Goal: Task Accomplishment & Management: Use online tool/utility

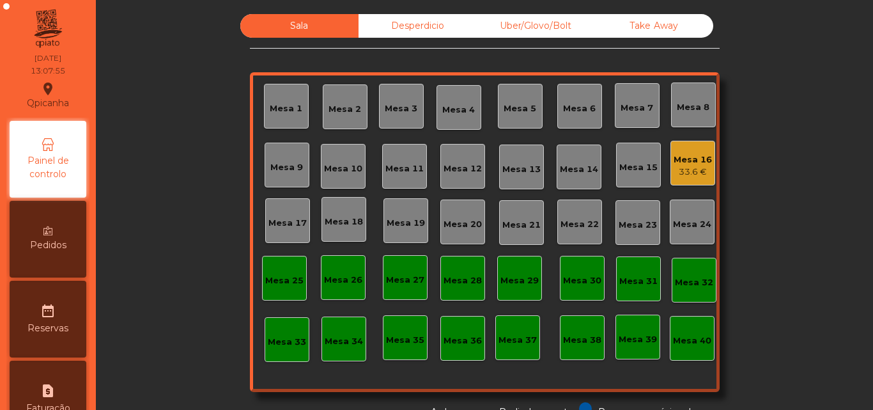
click at [674, 160] on div "Mesa 16" at bounding box center [692, 159] width 38 height 13
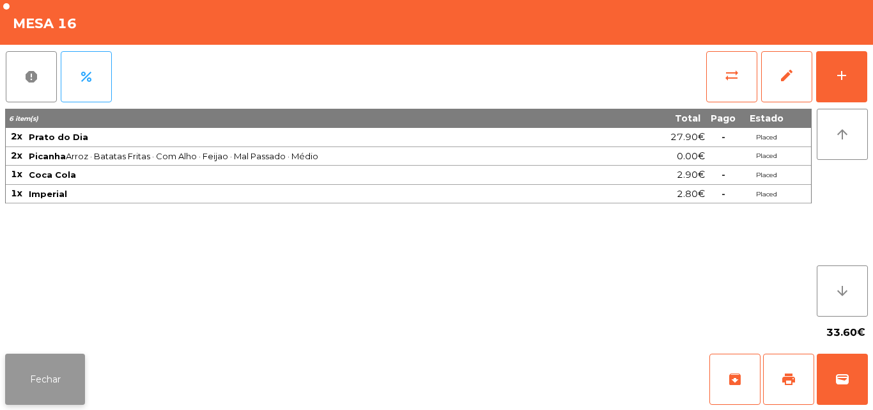
click at [52, 369] on button "Fechar" at bounding box center [45, 378] width 80 height 51
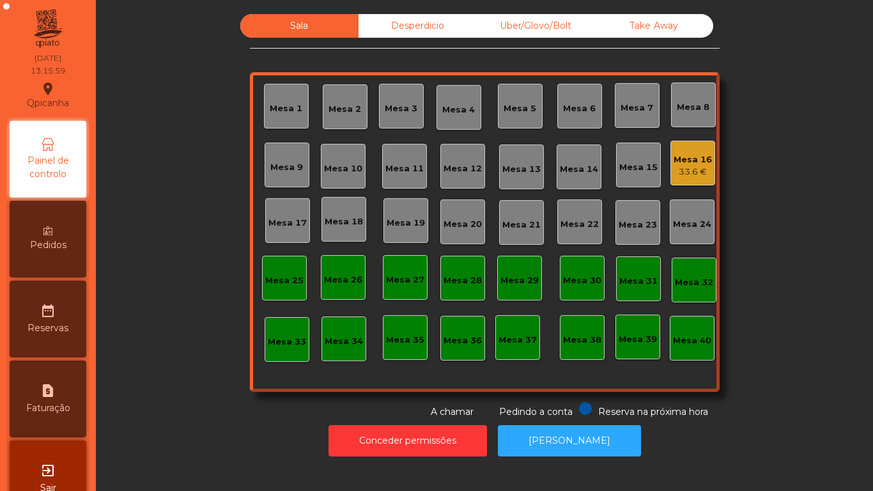
click at [682, 159] on div "Mesa 16" at bounding box center [692, 159] width 38 height 13
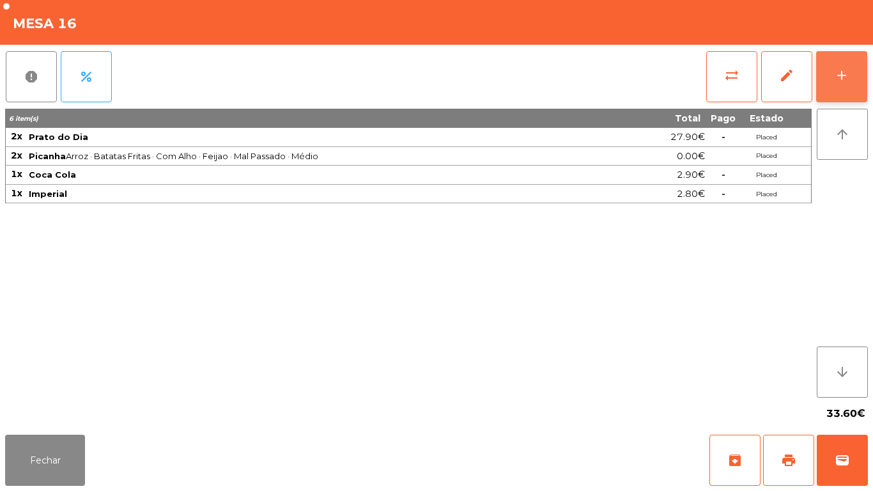
click at [839, 72] on div "add" at bounding box center [841, 75] width 15 height 15
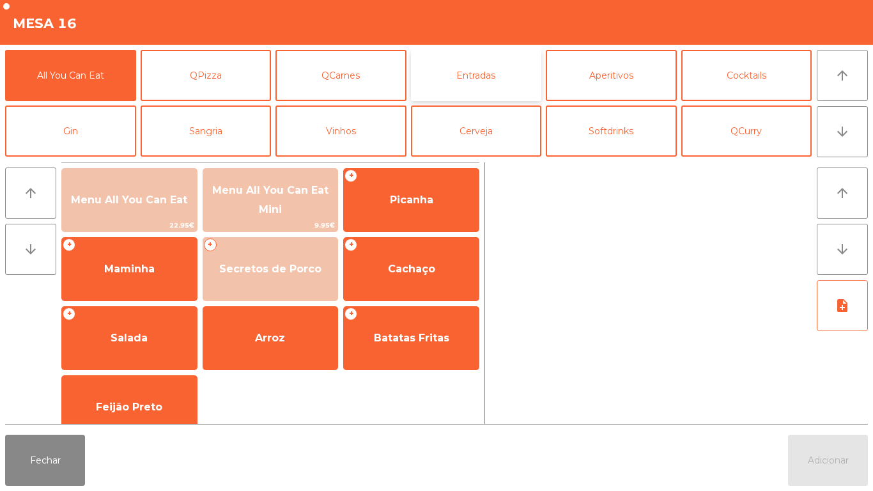
click at [480, 79] on button "Entradas" at bounding box center [476, 75] width 131 height 51
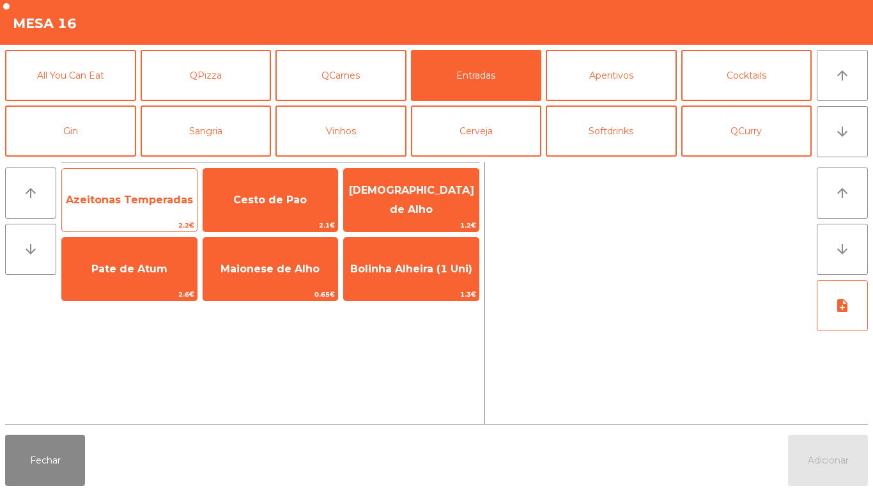
click at [153, 198] on span "Azeitonas Temperadas" at bounding box center [129, 200] width 127 height 12
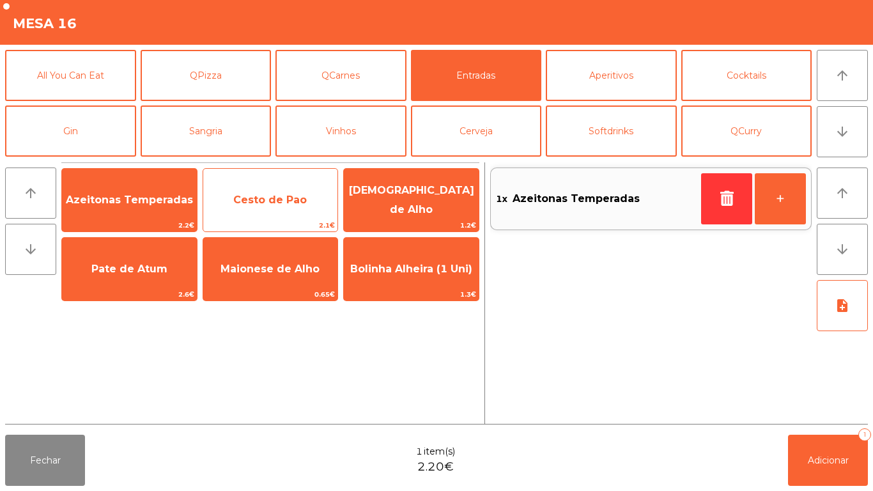
click at [273, 198] on span "Cesto de Pao" at bounding box center [269, 200] width 73 height 12
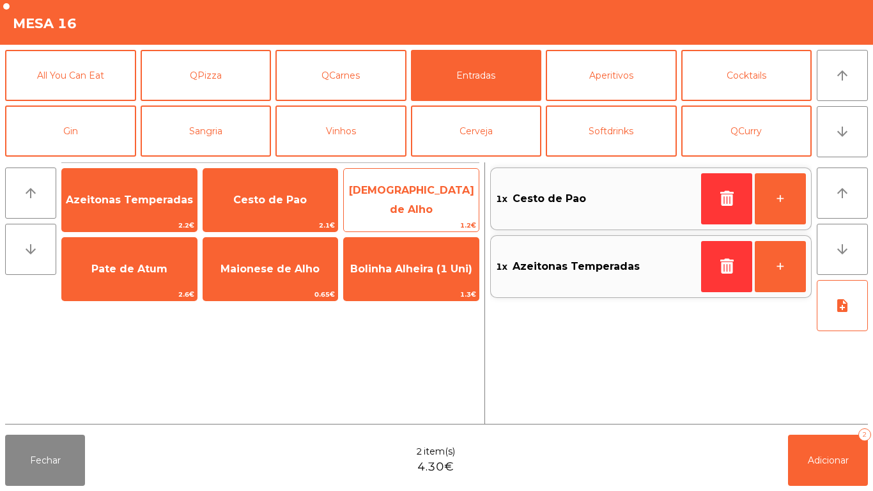
click at [400, 210] on span "[DEMOGRAPHIC_DATA] de Alho" at bounding box center [411, 200] width 135 height 54
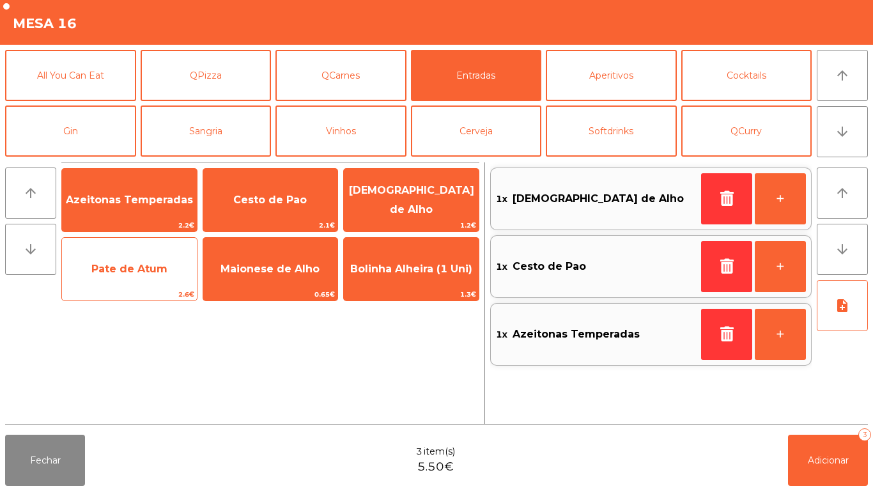
click at [132, 275] on span "Pate de Atum" at bounding box center [129, 269] width 135 height 34
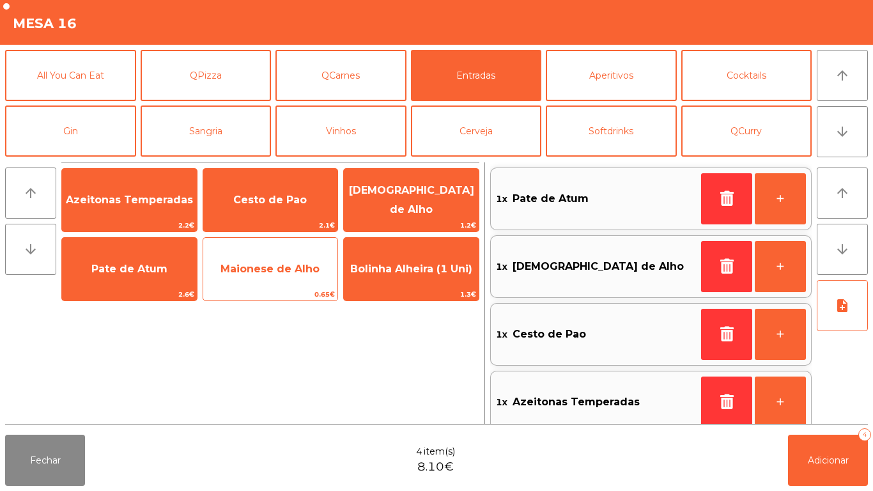
click at [266, 275] on span "Maionese de Alho" at bounding box center [270, 269] width 135 height 34
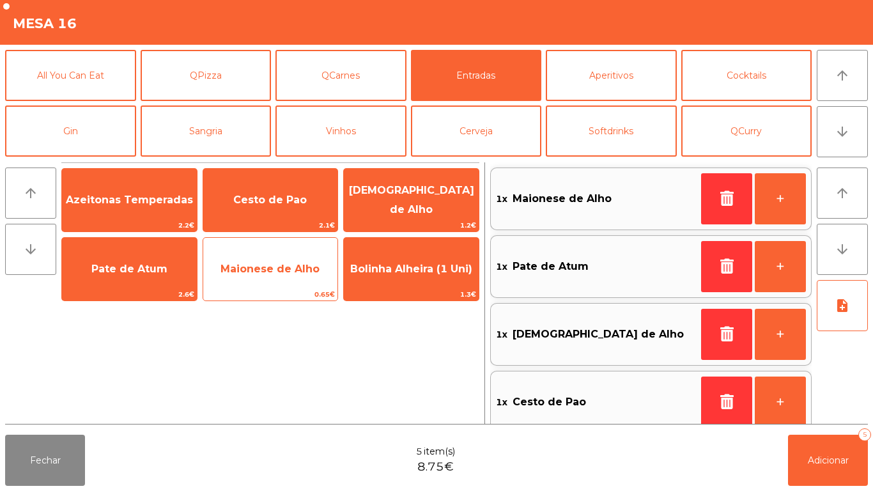
scroll to position [5, 0]
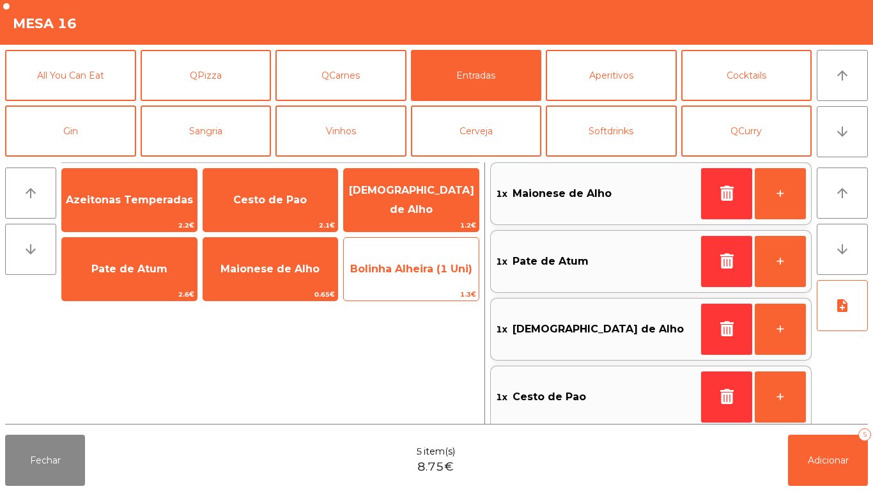
click at [411, 280] on span "Bolinha Alheira (1 Uni)" at bounding box center [411, 269] width 135 height 34
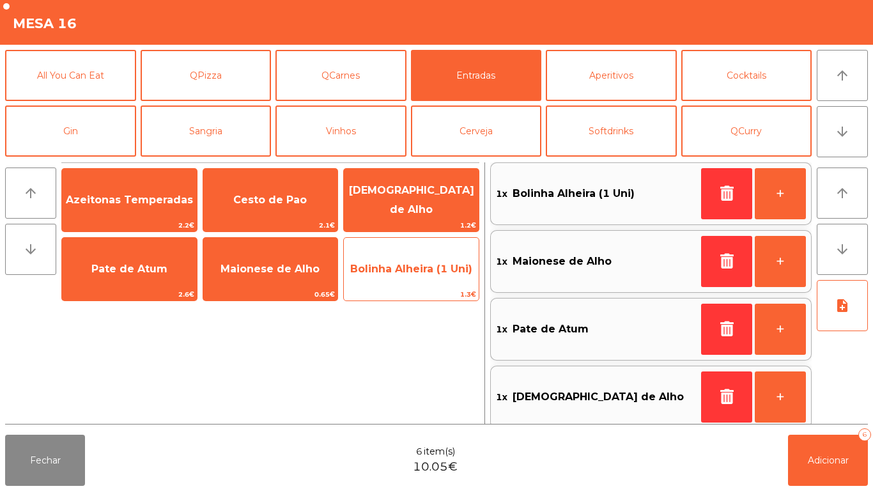
click at [421, 277] on span "Bolinha Alheira (1 Uni)" at bounding box center [411, 269] width 135 height 34
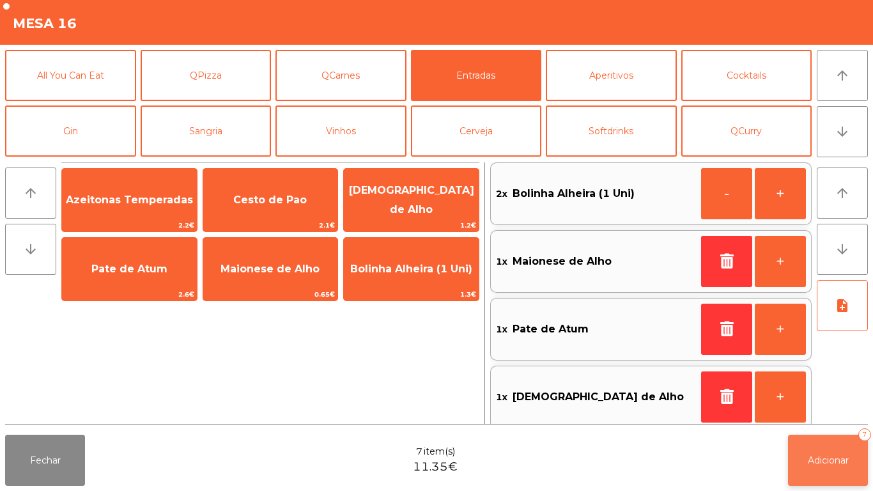
click at [823, 409] on span "Adicionar" at bounding box center [828, 459] width 41 height 11
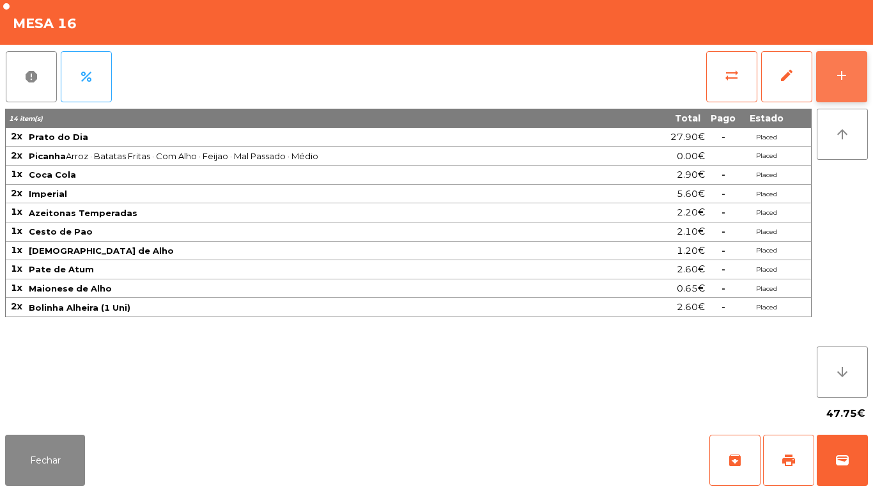
click at [824, 86] on button "add" at bounding box center [841, 76] width 51 height 51
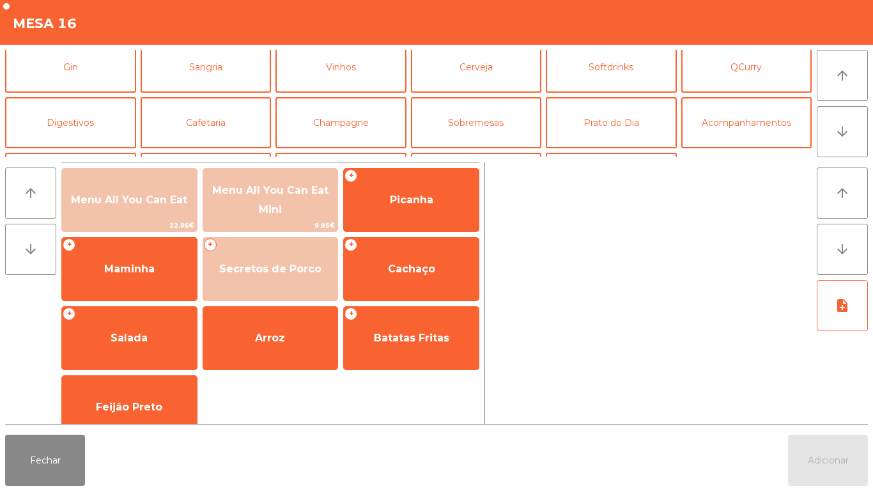
scroll to position [59, 0]
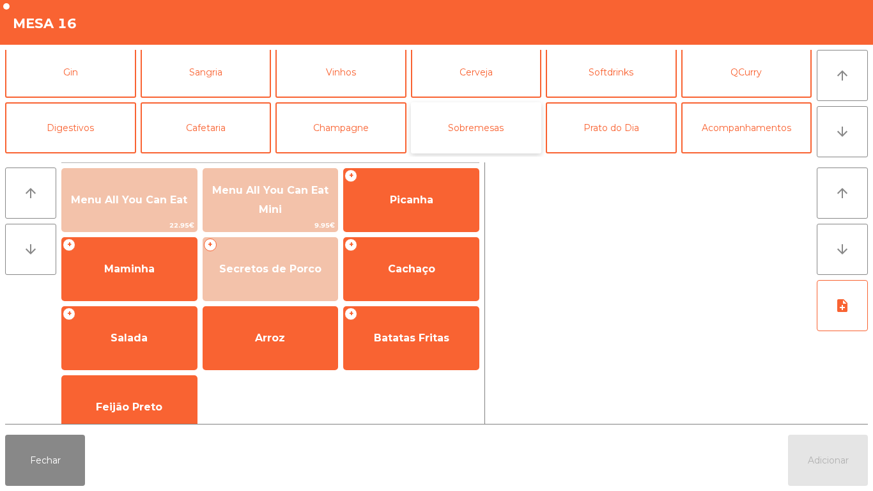
click at [480, 129] on button "Sobremesas" at bounding box center [476, 127] width 131 height 51
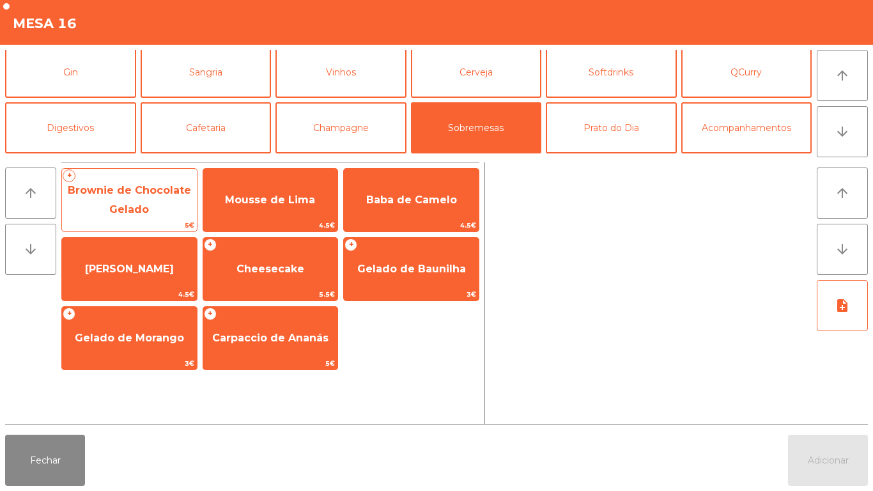
click at [123, 196] on span "Brownie de Chocolate Gelado" at bounding box center [129, 200] width 135 height 54
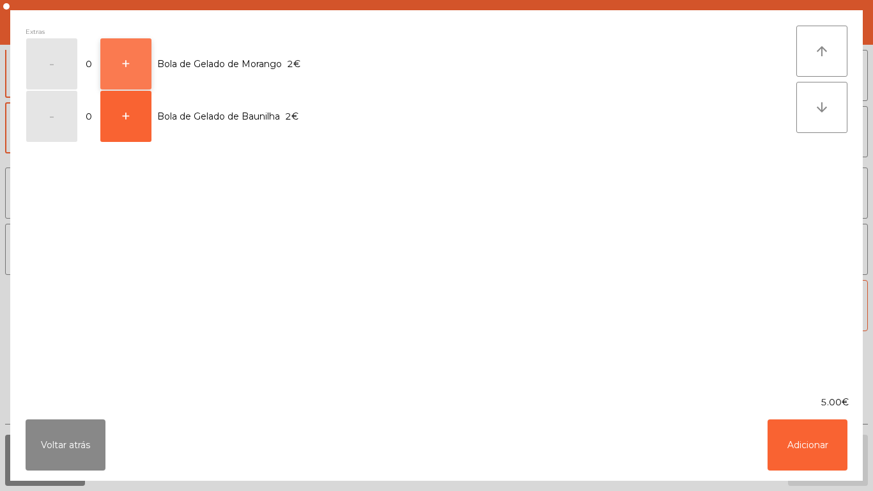
click at [130, 61] on button "+" at bounding box center [125, 63] width 51 height 51
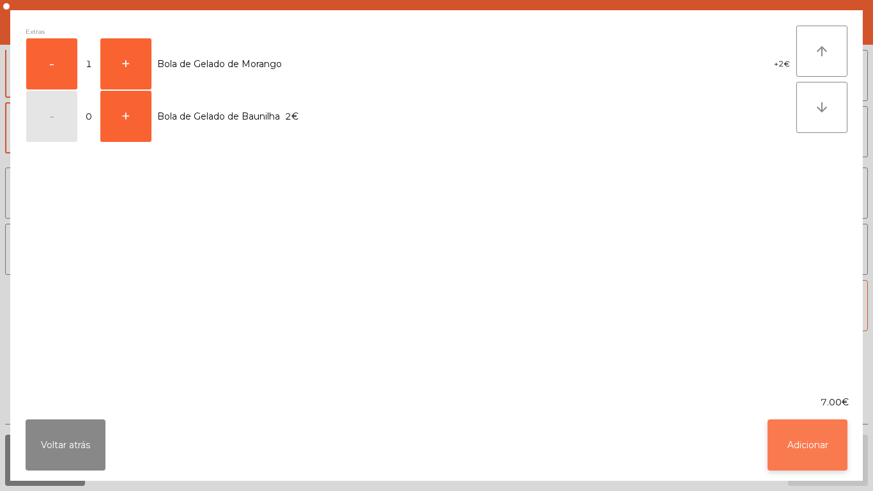
click at [805, 409] on button "Adicionar" at bounding box center [807, 444] width 80 height 51
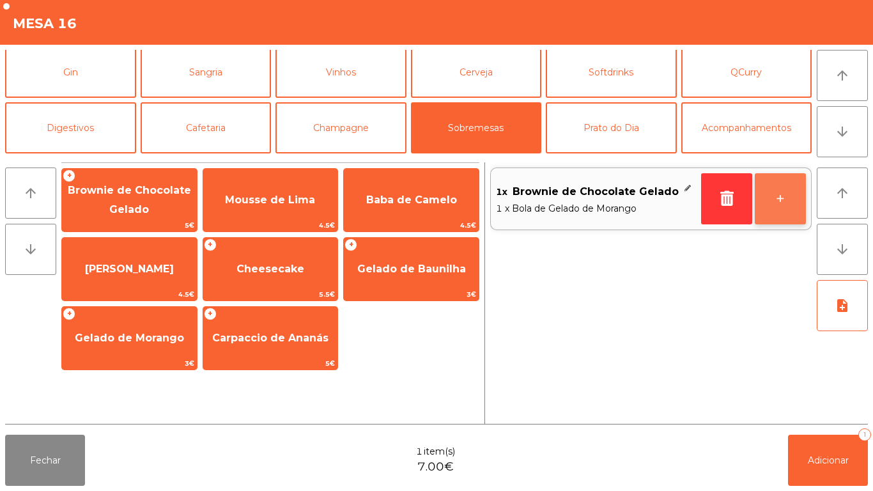
click at [772, 187] on button "+" at bounding box center [780, 198] width 51 height 51
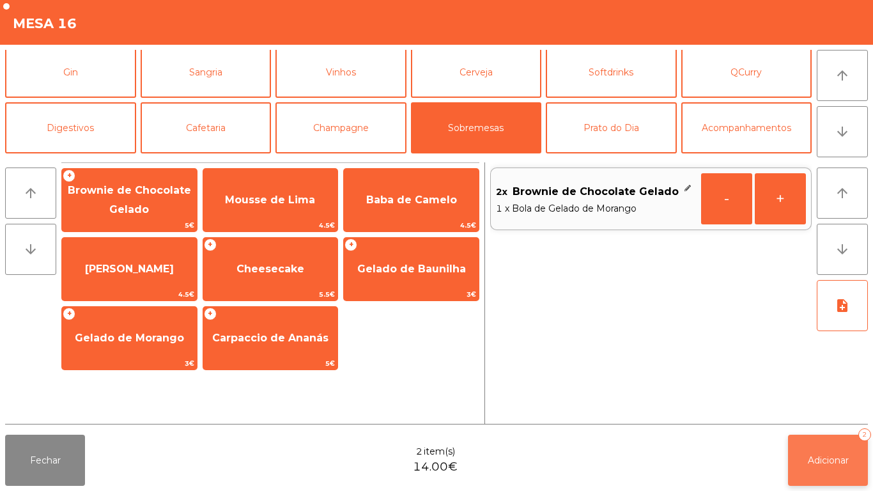
click at [823, 409] on button "Adicionar 2" at bounding box center [828, 459] width 80 height 51
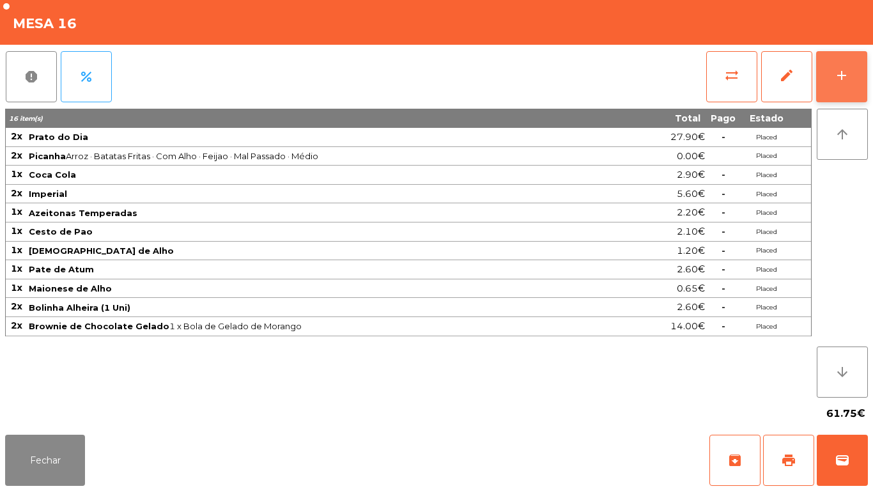
click at [840, 72] on div "add" at bounding box center [841, 75] width 15 height 15
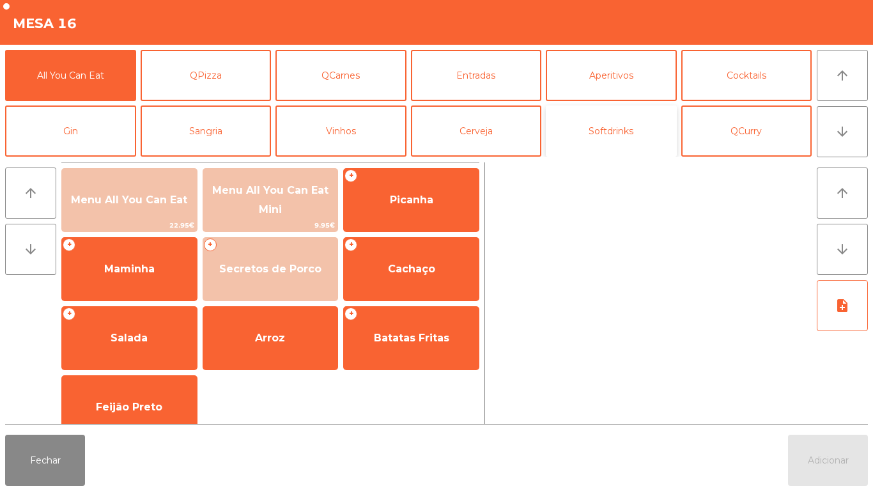
click at [597, 135] on button "Softdrinks" at bounding box center [611, 130] width 131 height 51
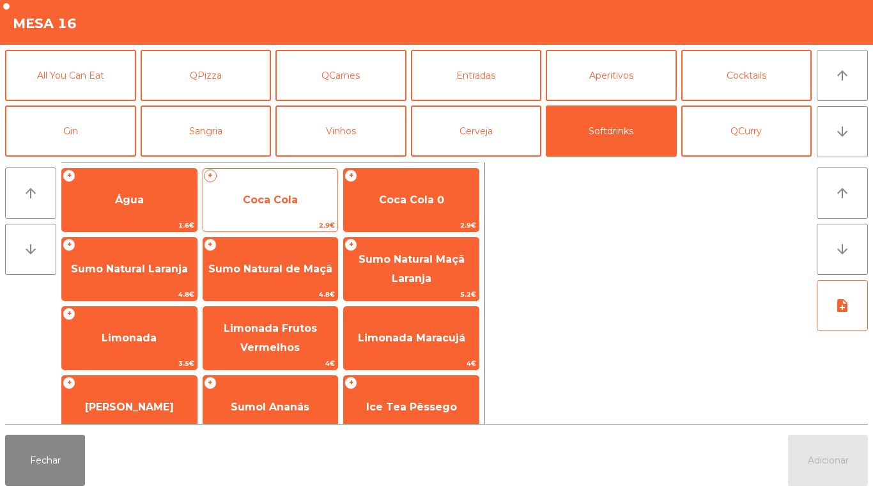
click at [286, 202] on span "Coca Cola" at bounding box center [270, 200] width 55 height 12
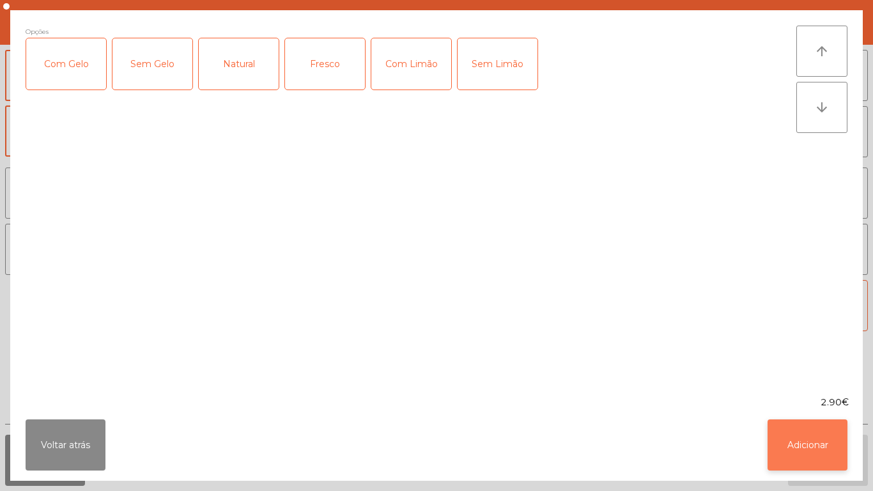
click at [804, 409] on button "Adicionar" at bounding box center [807, 444] width 80 height 51
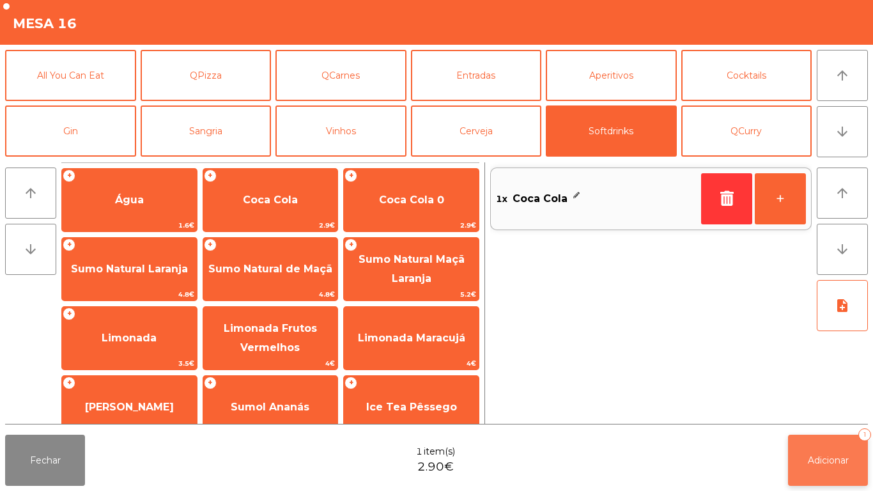
click at [827, 409] on button "Adicionar 1" at bounding box center [828, 459] width 80 height 51
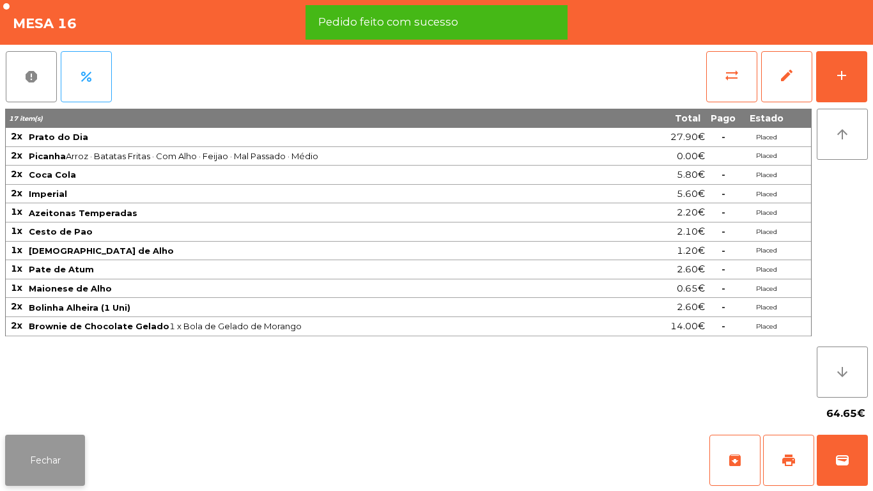
click at [59, 409] on button "Fechar" at bounding box center [45, 459] width 80 height 51
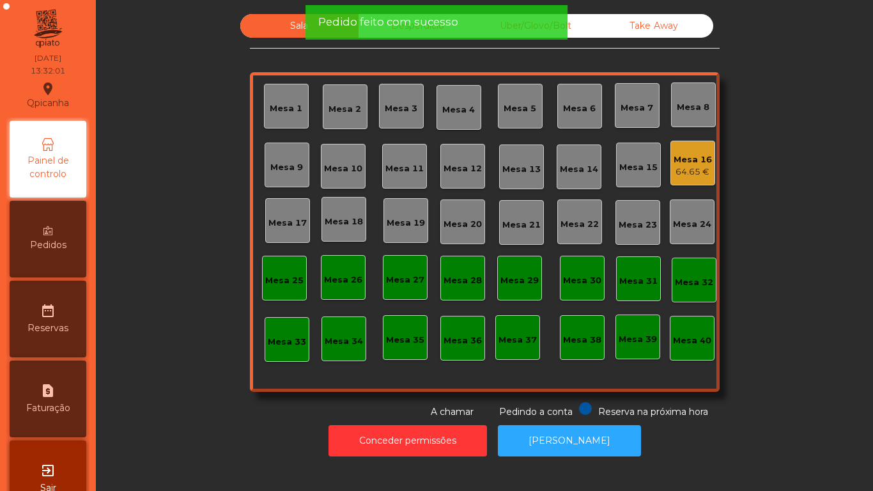
click at [278, 164] on div "Mesa 9" at bounding box center [286, 167] width 33 height 13
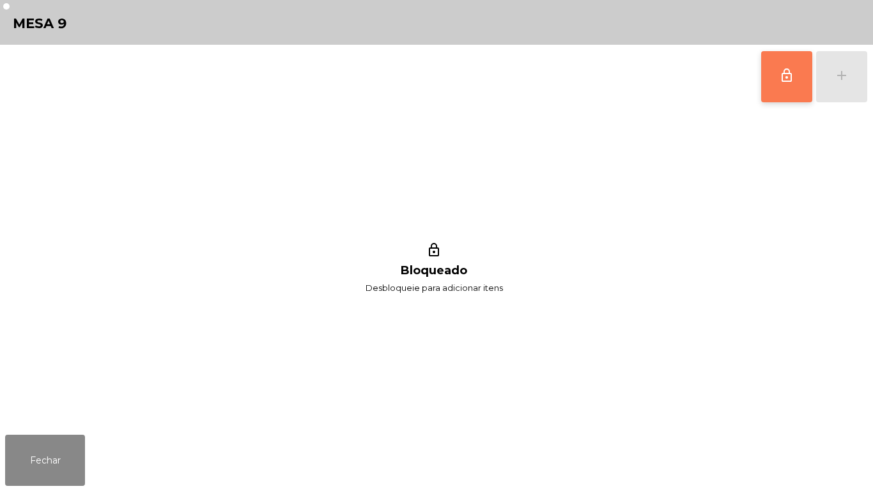
click at [772, 76] on button "lock_outline" at bounding box center [786, 76] width 51 height 51
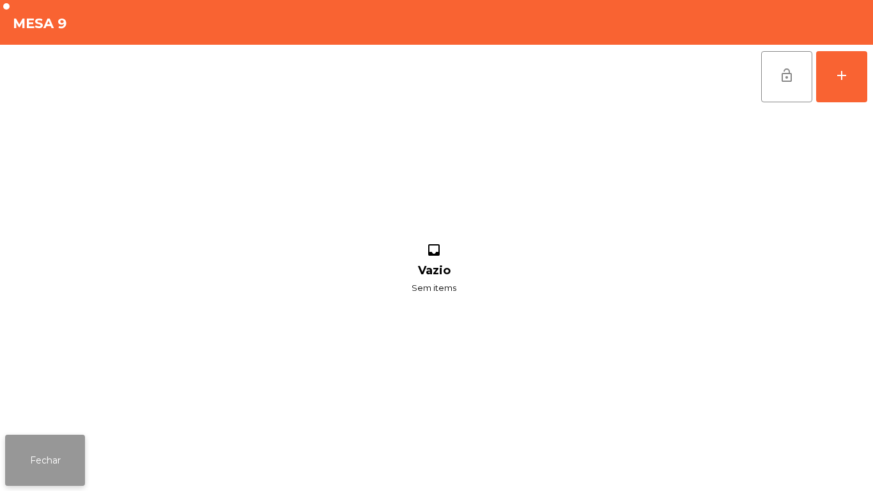
click at [52, 409] on button "Fechar" at bounding box center [45, 459] width 80 height 51
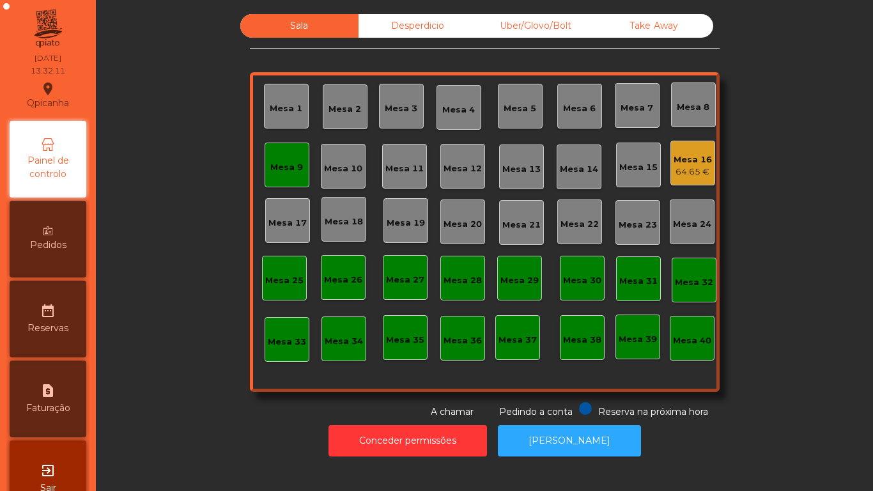
click at [682, 160] on div "Mesa 16" at bounding box center [692, 159] width 38 height 13
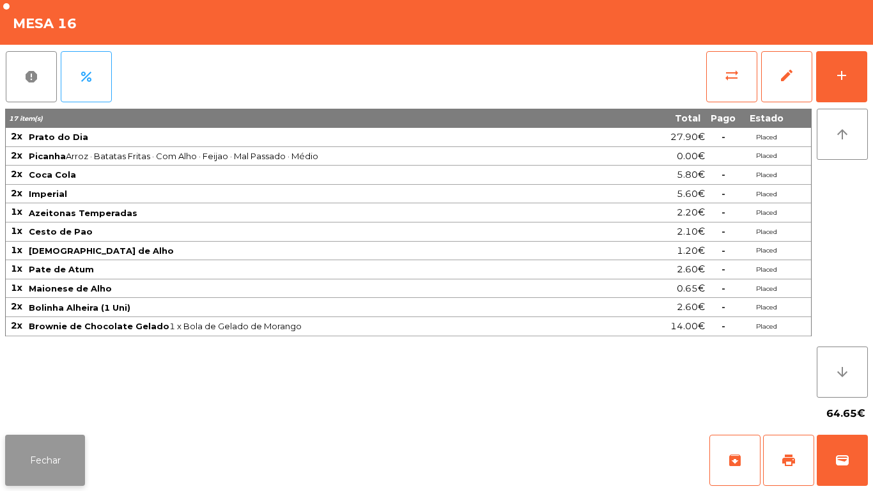
click at [60, 409] on button "Fechar" at bounding box center [45, 459] width 80 height 51
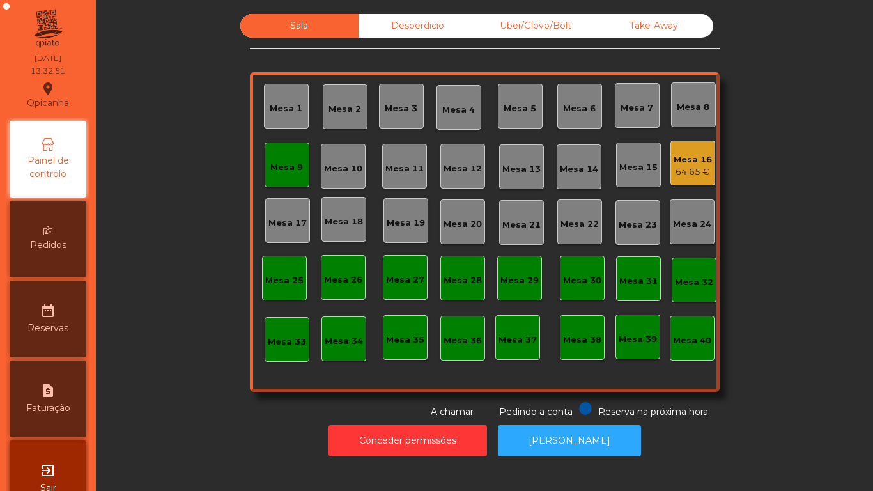
click at [272, 176] on div "Mesa 9" at bounding box center [286, 164] width 45 height 45
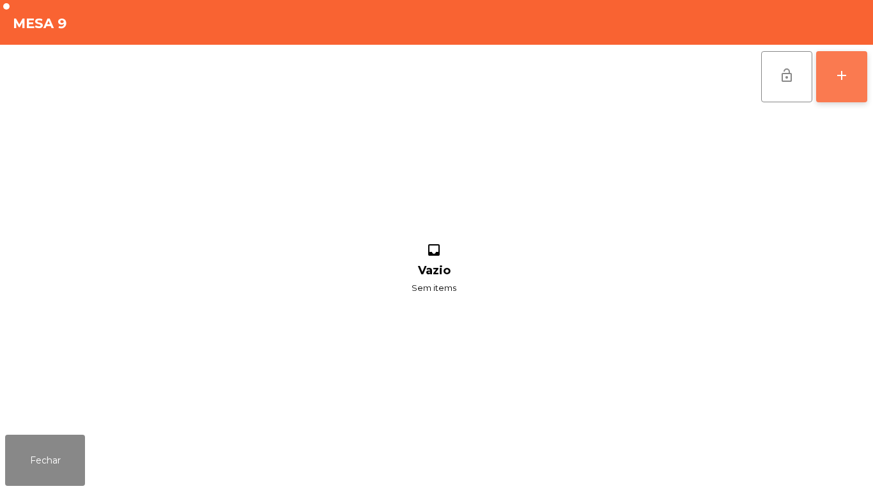
click at [828, 68] on button "add" at bounding box center [841, 76] width 51 height 51
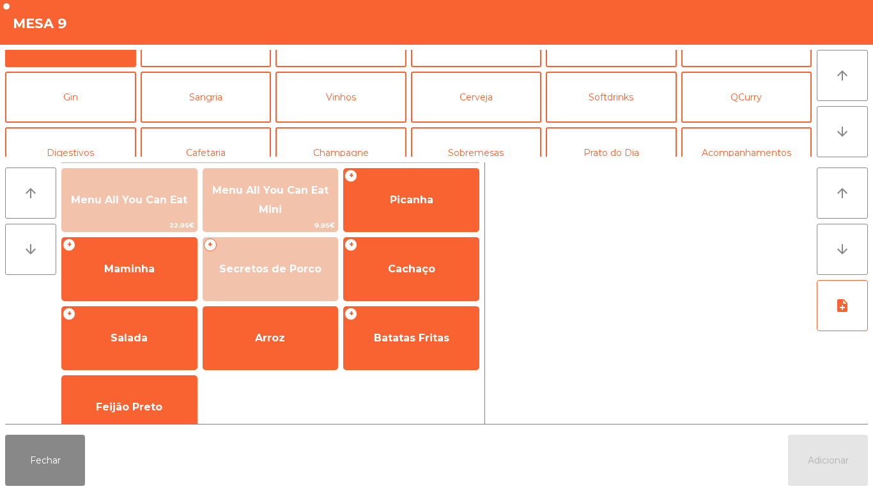
scroll to position [59, 0]
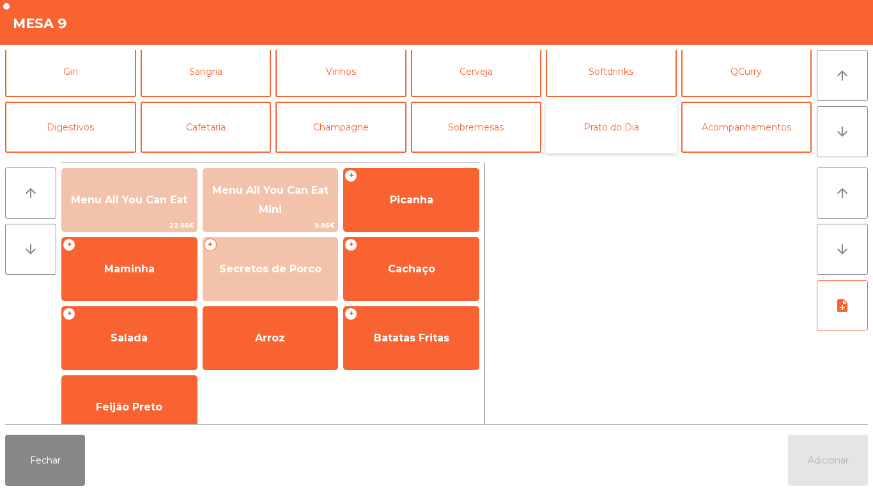
click at [609, 140] on button "Prato do Dia" at bounding box center [611, 127] width 131 height 51
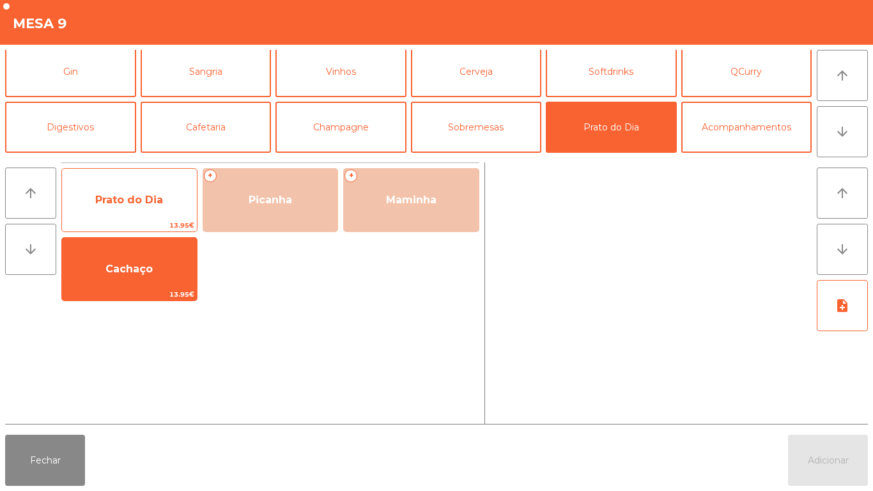
click at [162, 209] on span "Prato do Dia" at bounding box center [129, 200] width 135 height 34
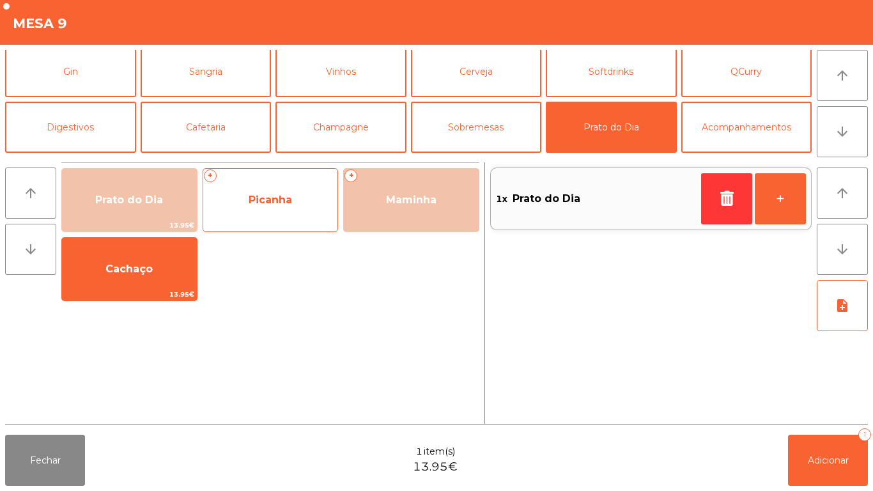
click at [274, 214] on span "Picanha" at bounding box center [270, 200] width 135 height 34
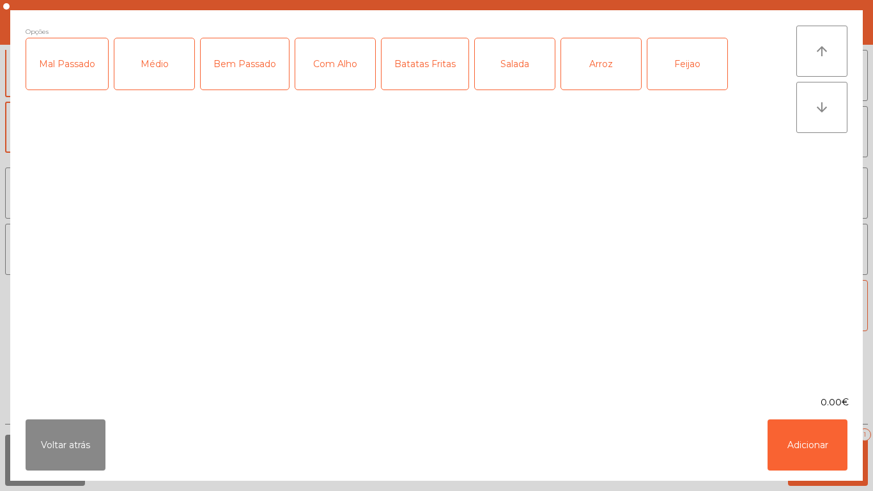
click at [157, 74] on div "Médio" at bounding box center [154, 63] width 80 height 51
click at [248, 82] on div "Bem Passado" at bounding box center [245, 63] width 88 height 51
click at [341, 77] on div "Com Alho" at bounding box center [335, 63] width 80 height 51
click at [431, 84] on div "Batatas Fritas" at bounding box center [424, 63] width 87 height 51
click at [604, 76] on div "Arroz" at bounding box center [601, 63] width 80 height 51
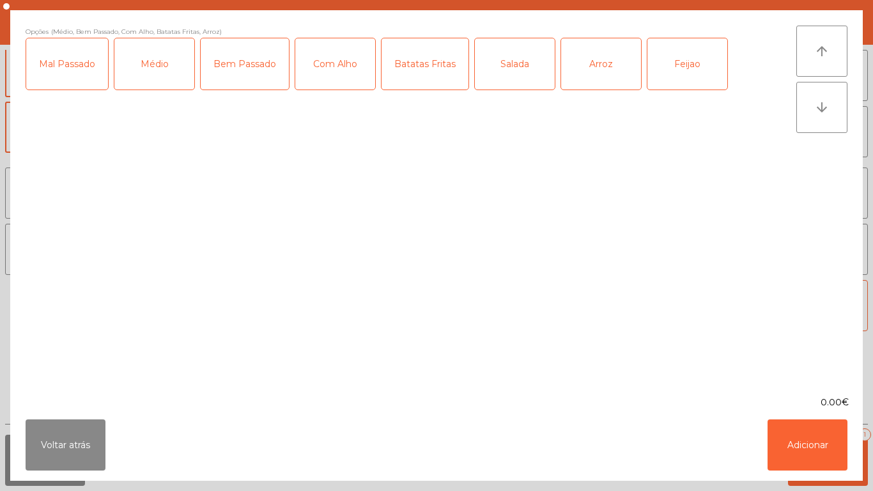
click at [686, 73] on div "Feijao" at bounding box center [687, 63] width 80 height 51
click at [795, 409] on button "Adicionar" at bounding box center [807, 444] width 80 height 51
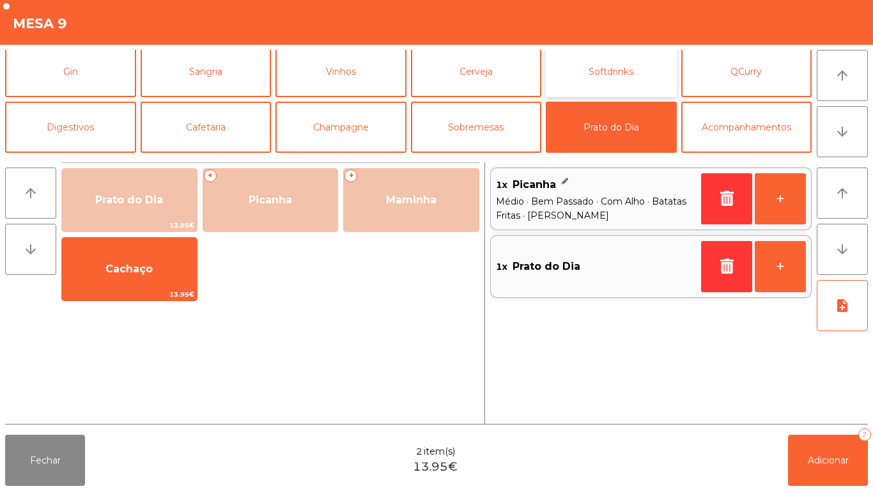
click at [604, 79] on button "Softdrinks" at bounding box center [611, 71] width 131 height 51
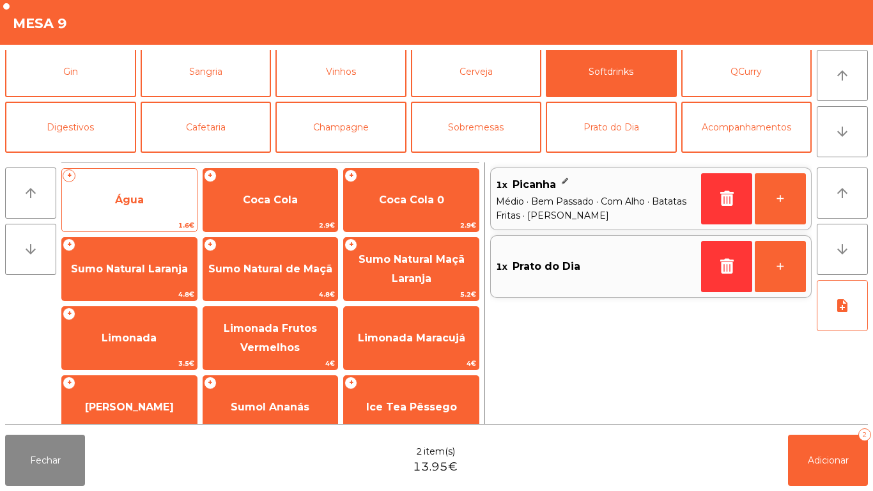
click at [148, 197] on span "Água" at bounding box center [129, 200] width 135 height 34
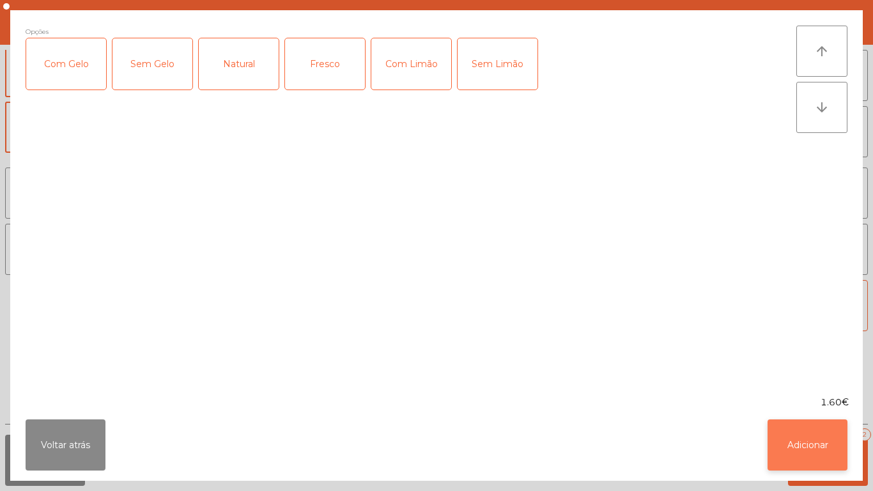
click at [807, 409] on button "Adicionar" at bounding box center [807, 444] width 80 height 51
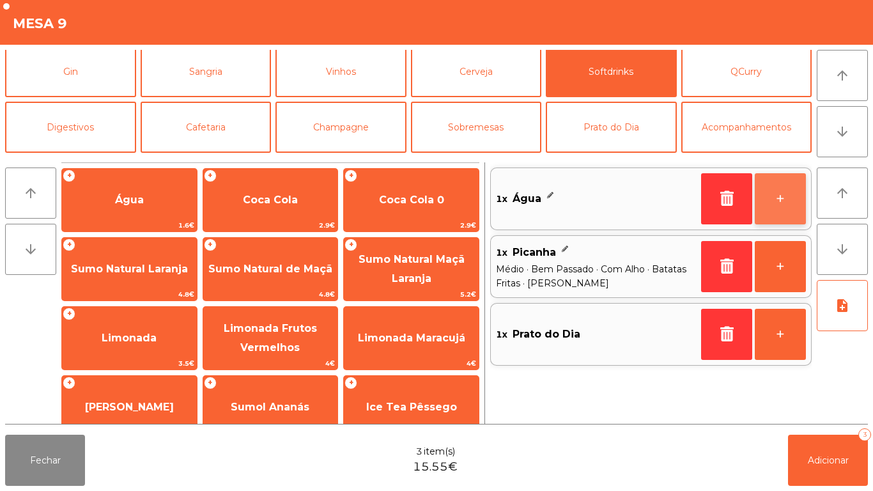
click at [788, 193] on button "+" at bounding box center [780, 198] width 51 height 51
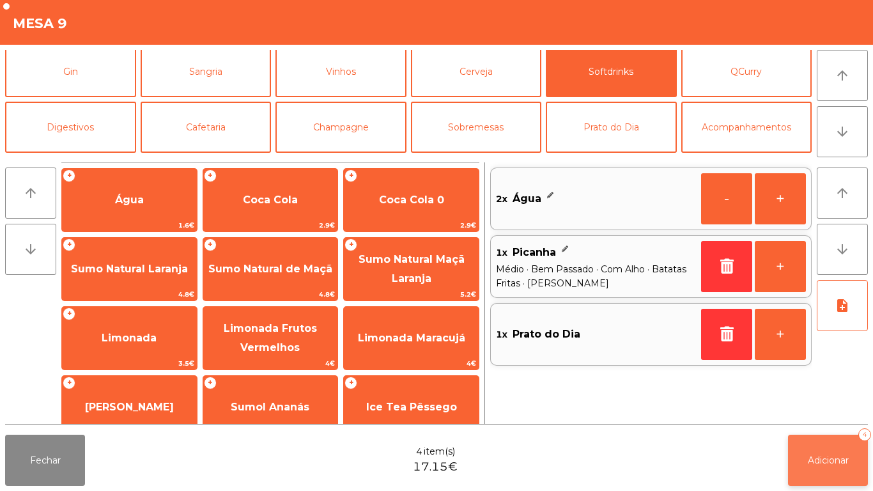
click at [831, 409] on span "Adicionar" at bounding box center [828, 459] width 41 height 11
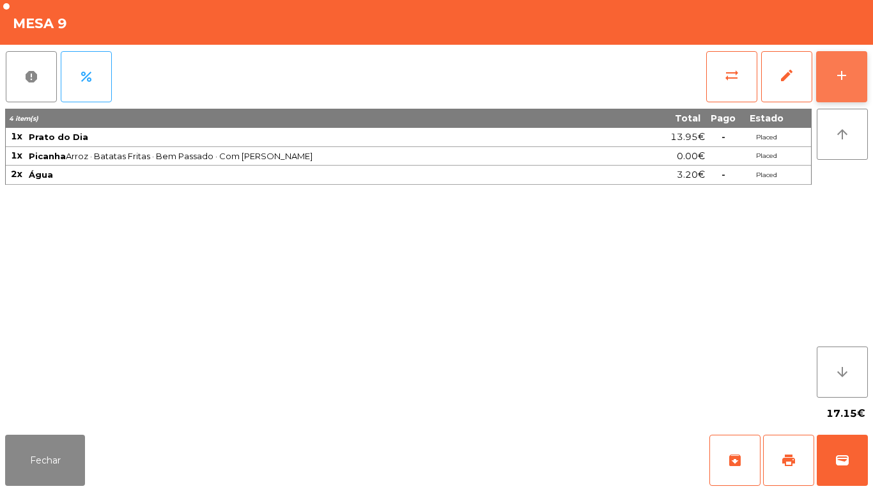
click at [827, 60] on button "add" at bounding box center [841, 76] width 51 height 51
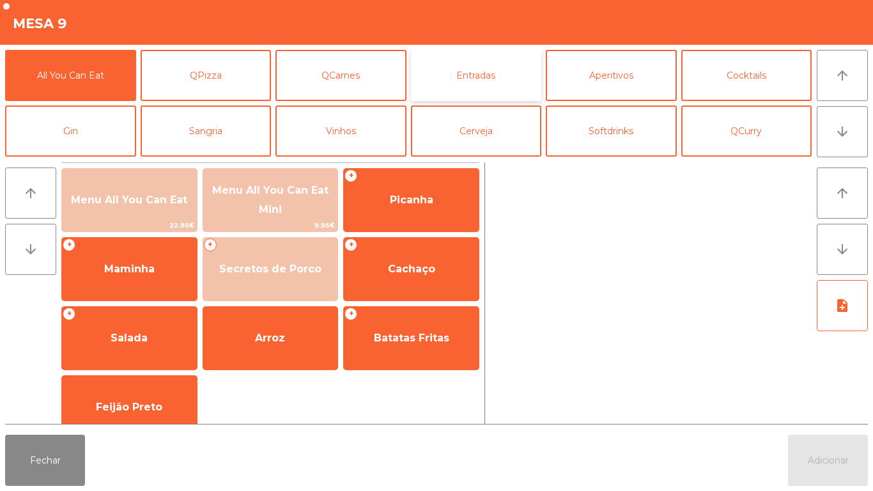
click at [457, 80] on button "Entradas" at bounding box center [476, 75] width 131 height 51
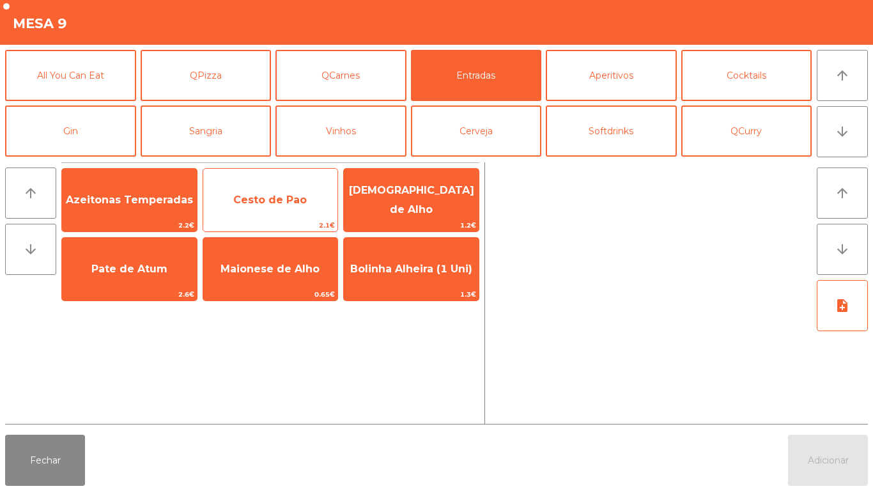
click at [258, 208] on span "Cesto de Pao" at bounding box center [270, 200] width 135 height 34
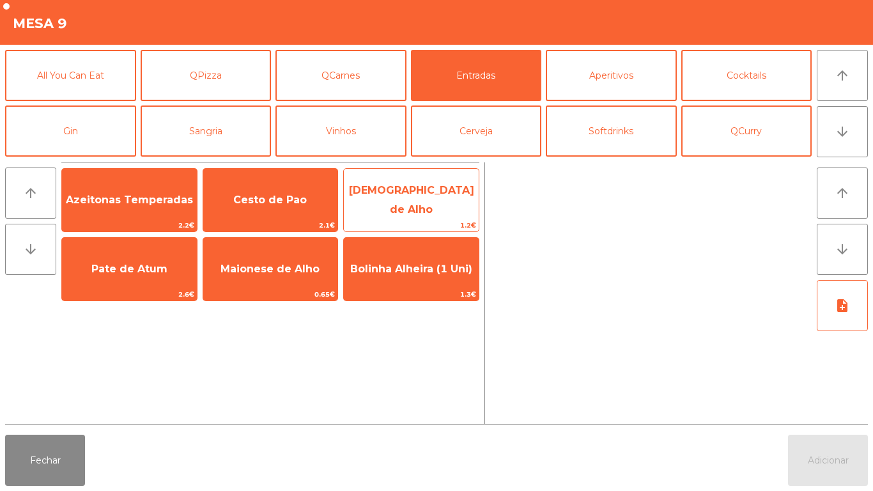
click at [393, 196] on span "[DEMOGRAPHIC_DATA] de Alho" at bounding box center [411, 199] width 125 height 31
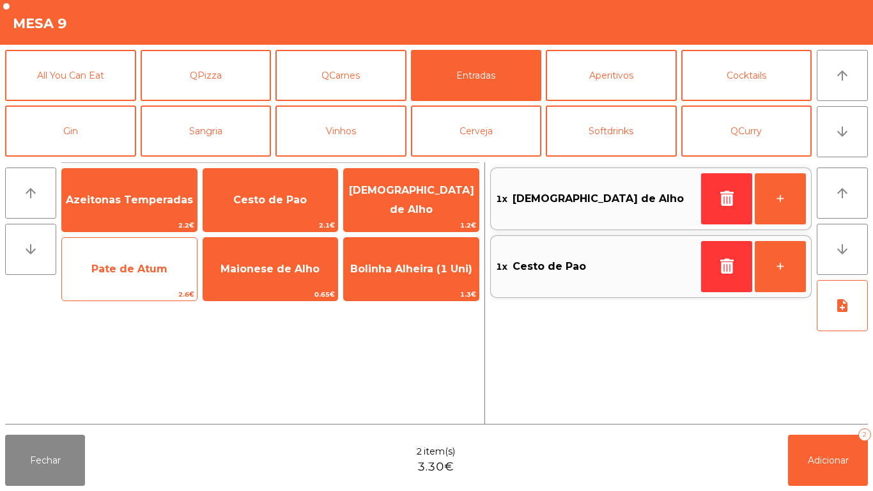
click at [133, 275] on span "Pate de Atum" at bounding box center [129, 269] width 135 height 34
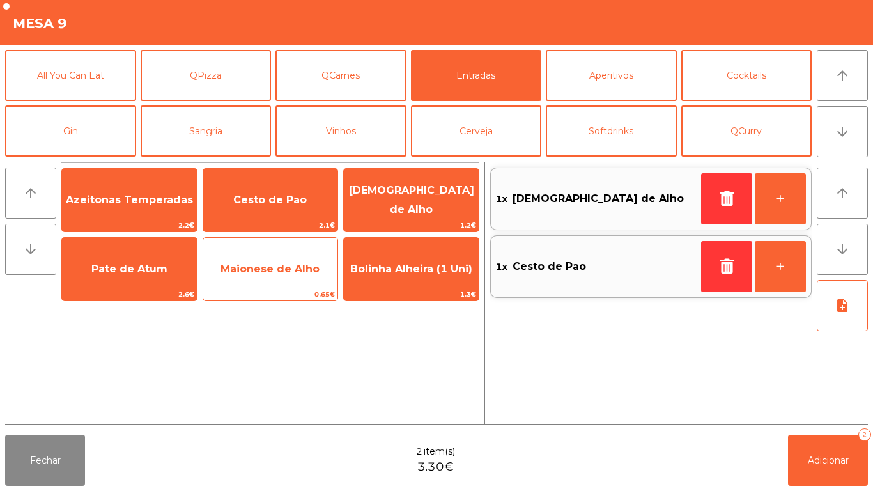
click at [240, 268] on span "Maionese de Alho" at bounding box center [269, 269] width 99 height 12
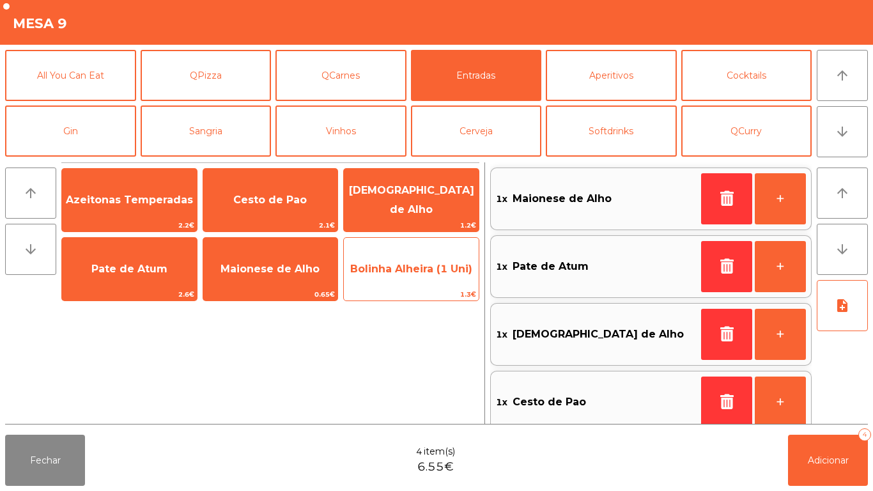
click at [390, 279] on span "Bolinha Alheira (1 Uni)" at bounding box center [411, 269] width 135 height 34
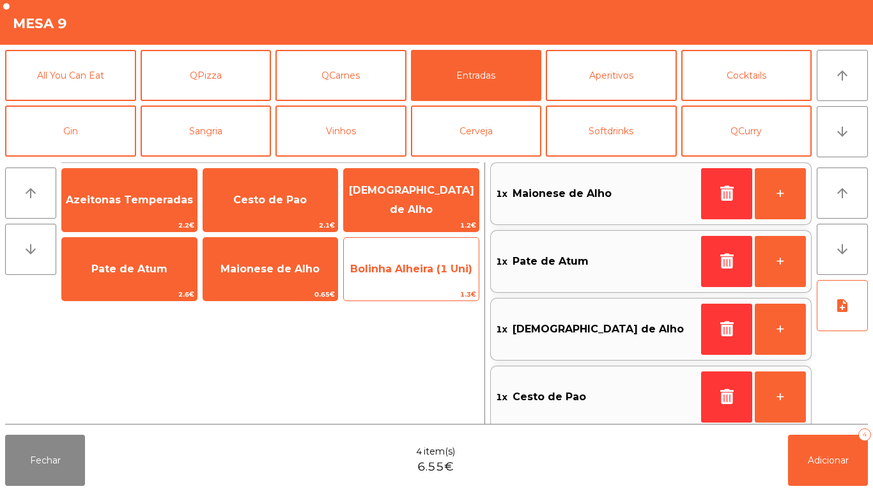
click at [395, 274] on span "Bolinha Alheira (1 Uni)" at bounding box center [411, 269] width 122 height 12
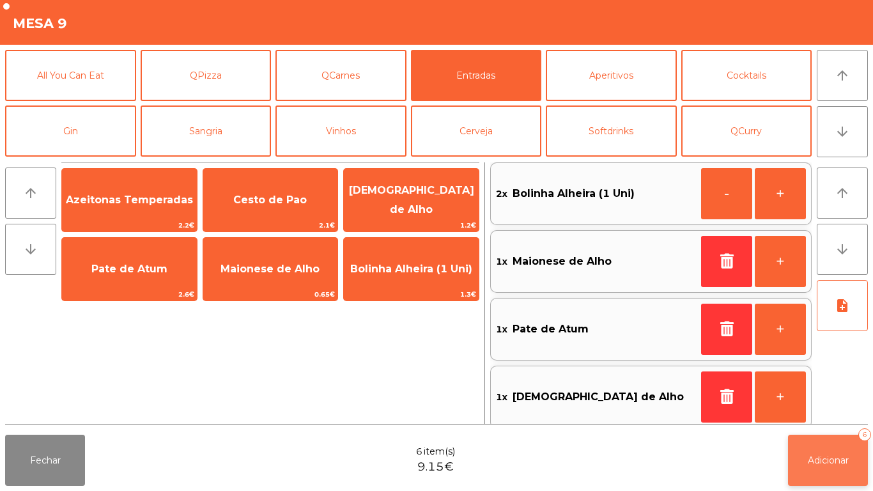
click at [818, 409] on span "Adicionar" at bounding box center [828, 459] width 41 height 11
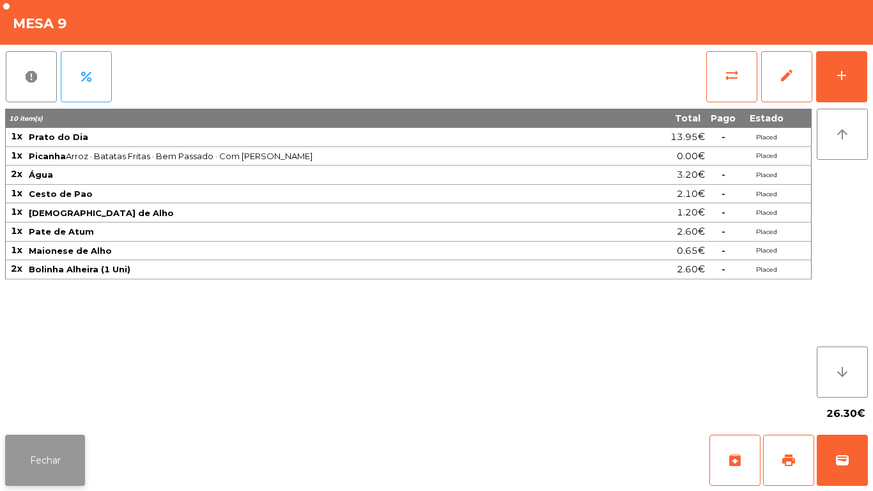
click at [49, 409] on button "Fechar" at bounding box center [45, 459] width 80 height 51
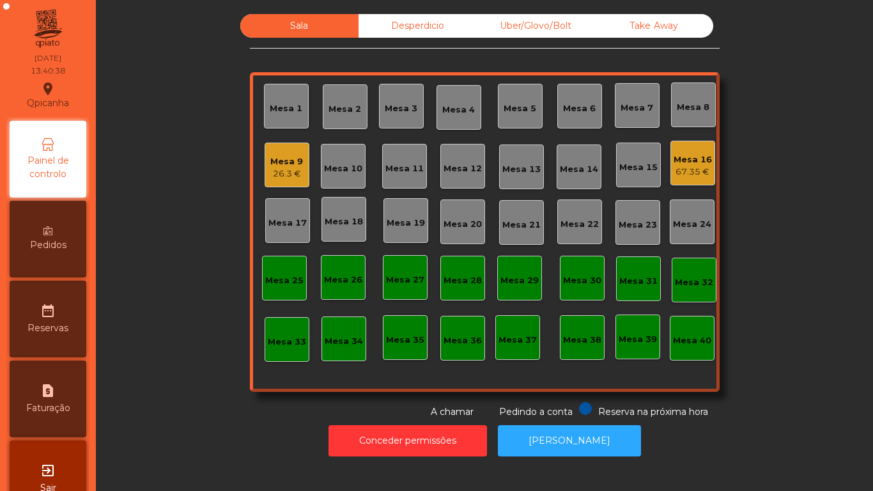
click at [675, 168] on div "67.35 €" at bounding box center [692, 171] width 38 height 13
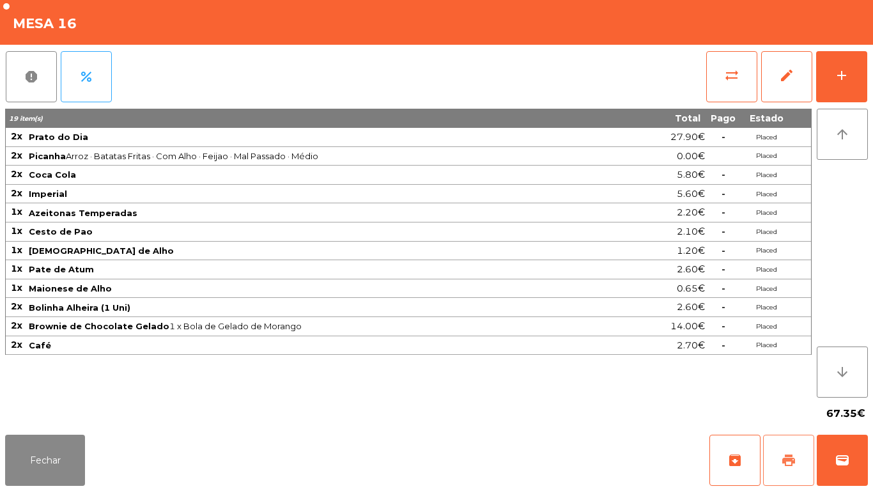
click at [785, 409] on button "print" at bounding box center [788, 459] width 51 height 51
click at [52, 409] on button "Fechar" at bounding box center [45, 459] width 80 height 51
